Goal: Task Accomplishment & Management: Manage account settings

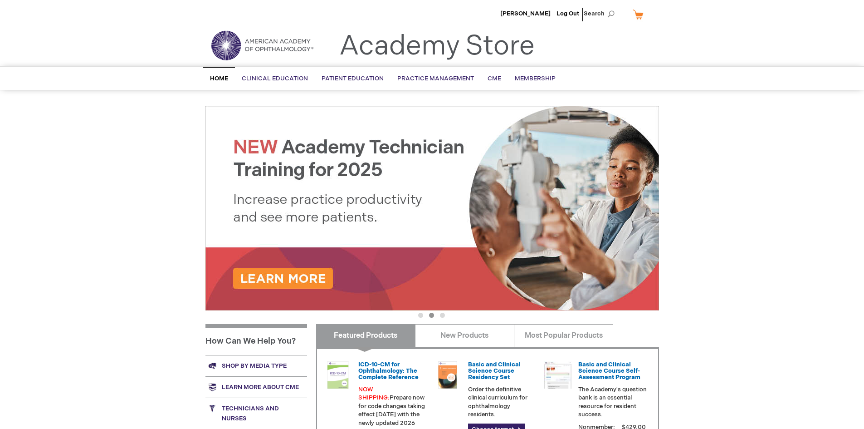
click at [221, 79] on span "Home" at bounding box center [219, 78] width 18 height 7
click at [641, 14] on link "My Cart" at bounding box center [642, 14] width 22 height 16
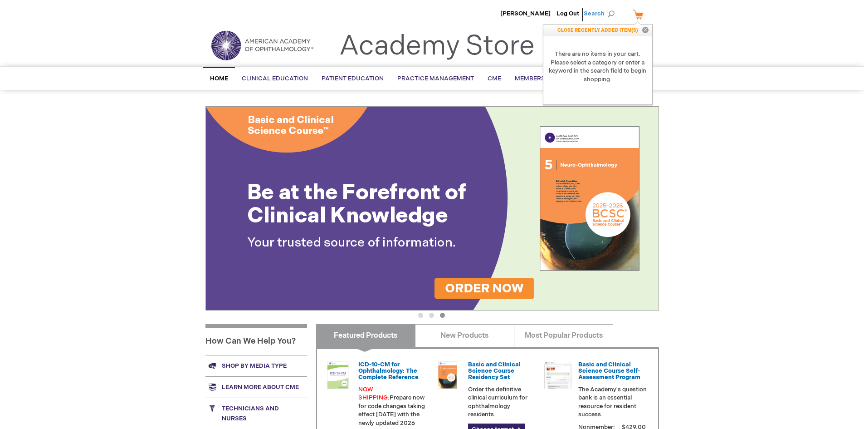
click at [603, 14] on span "Search" at bounding box center [601, 14] width 34 height 18
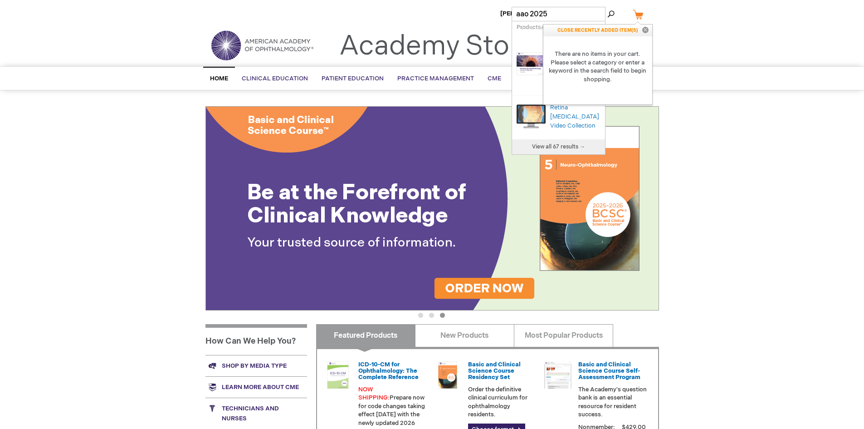
type input "aao 2025"
click at [607, 7] on button "Search" at bounding box center [610, 14] width 7 height 15
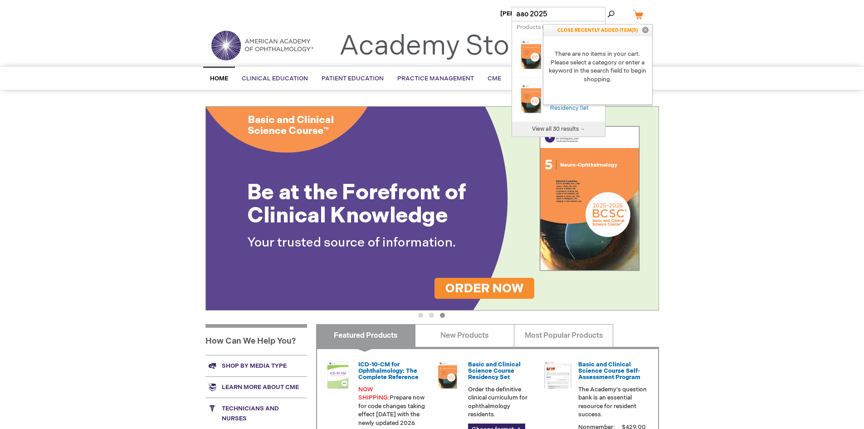
click at [750, 58] on header "Marissa Scribner Log Out Search My Cart CLOSE RECENTLY ADDED ITEM(S) Close Ther…" at bounding box center [432, 33] width 864 height 66
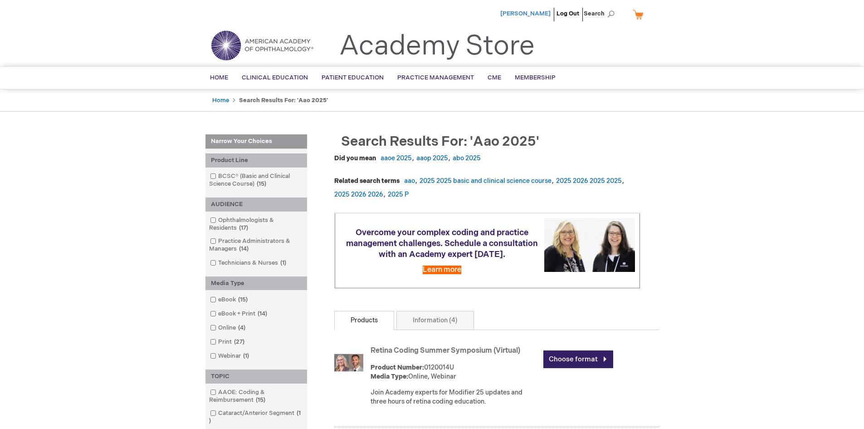
click at [528, 11] on span "[PERSON_NAME]" at bounding box center [525, 13] width 50 height 7
